Goal: Task Accomplishment & Management: Use online tool/utility

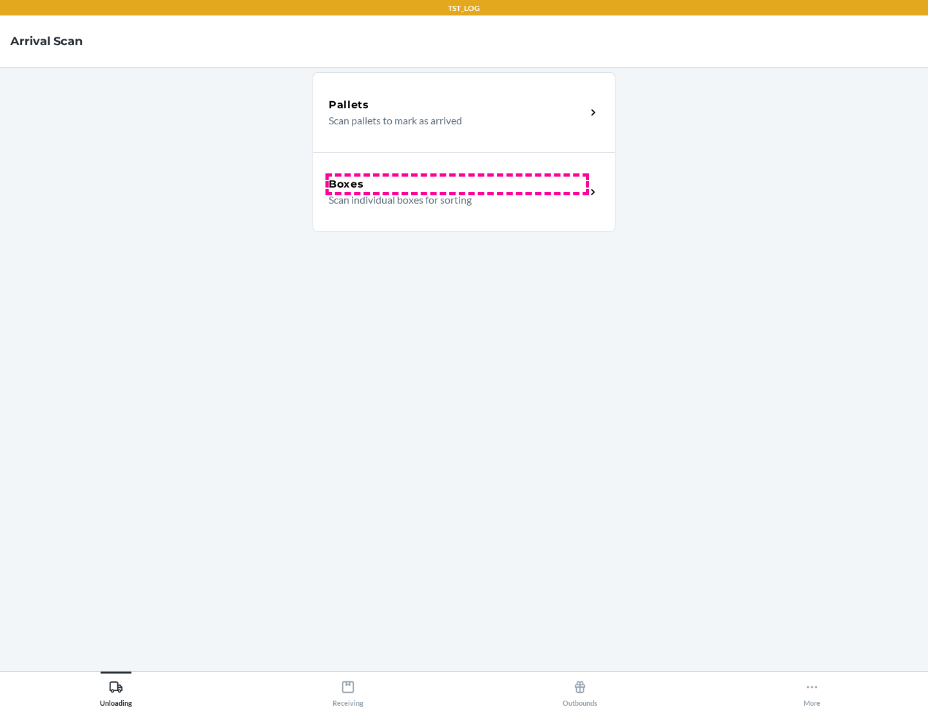
click at [457, 184] on div "Boxes" at bounding box center [457, 184] width 257 height 15
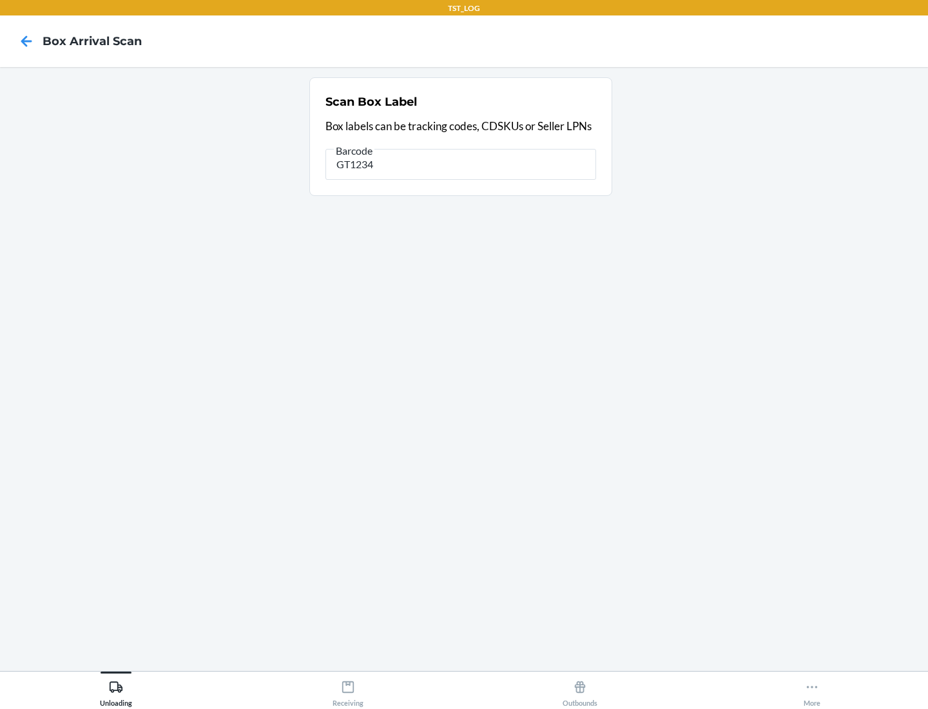
type input "GT1234"
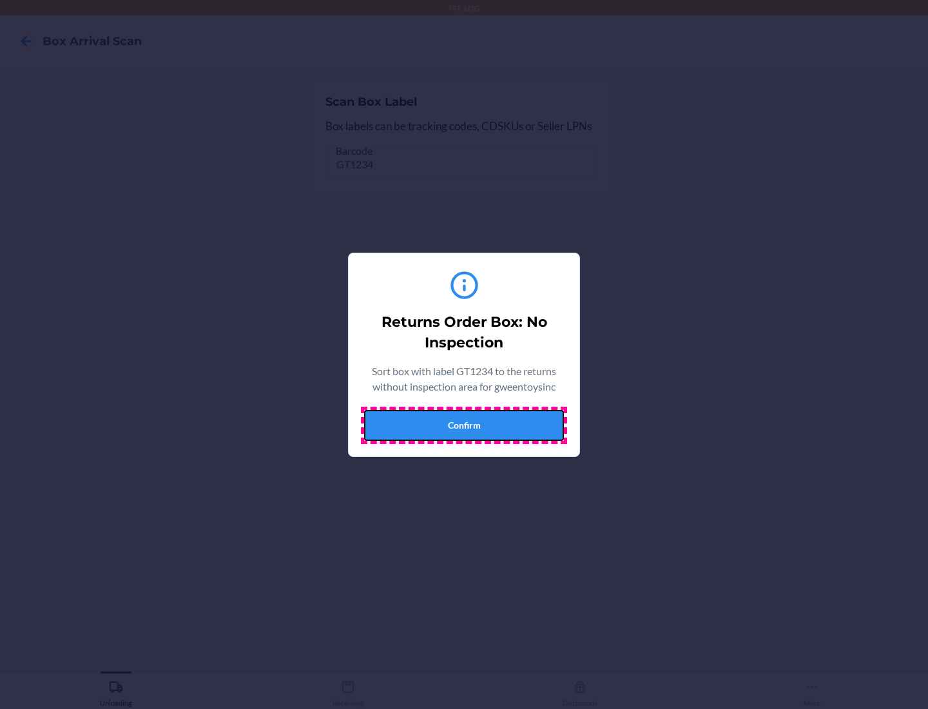
click at [464, 425] on button "Confirm" at bounding box center [464, 425] width 200 height 31
